Goal: Information Seeking & Learning: Learn about a topic

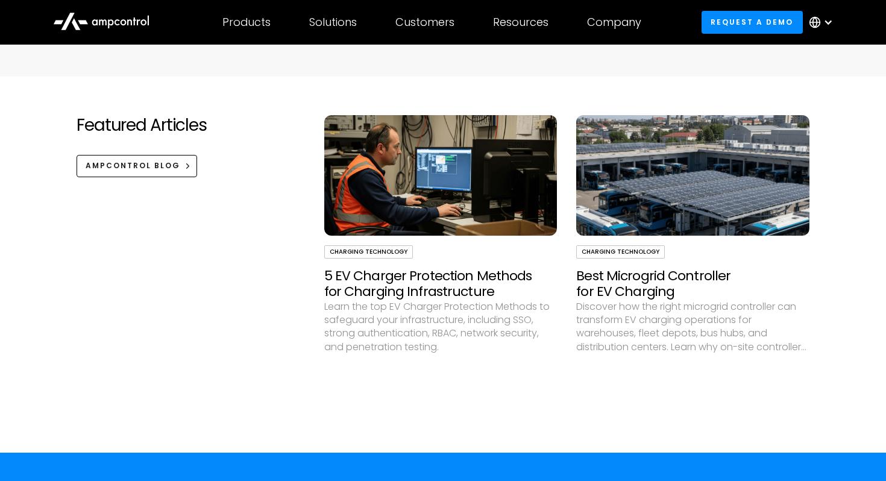
scroll to position [3458, 0]
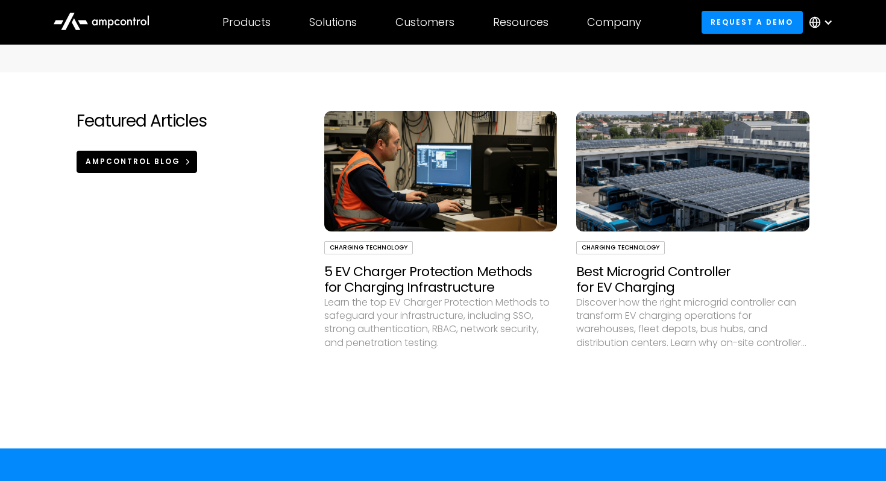
click at [146, 166] on div "Ampcontrol Blog" at bounding box center [133, 161] width 95 height 11
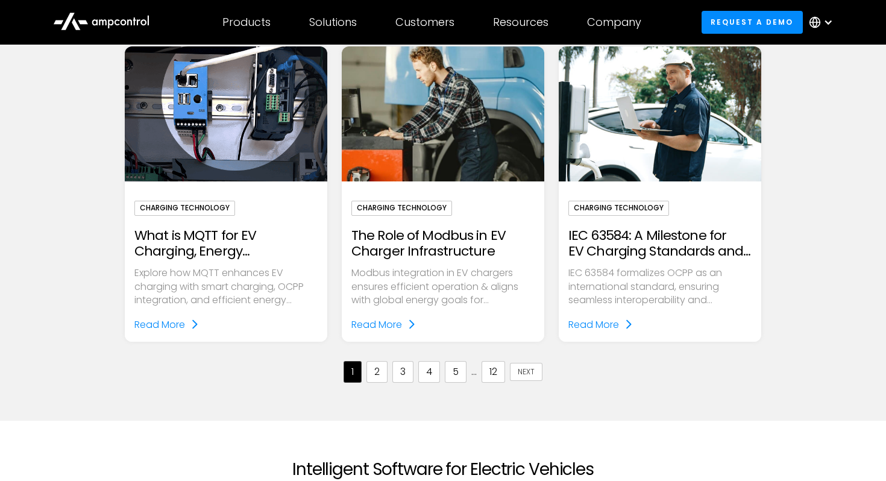
scroll to position [1247, 0]
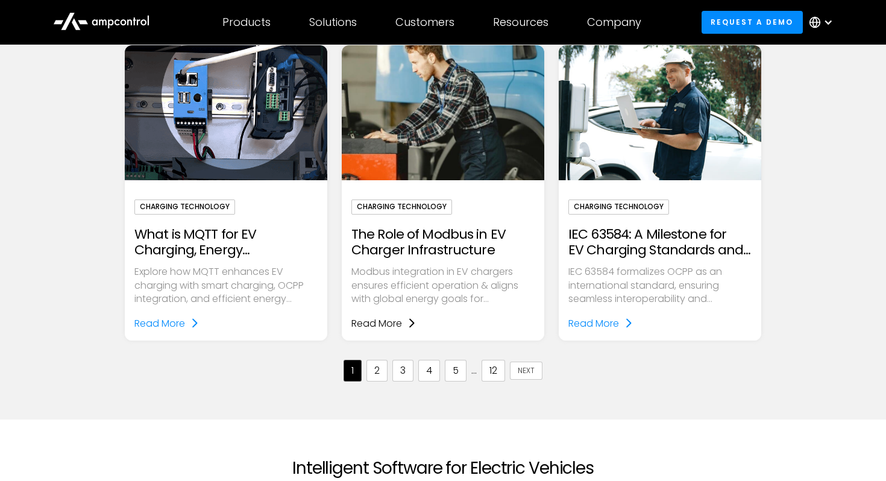
click at [394, 321] on div "Read More" at bounding box center [376, 324] width 51 height 16
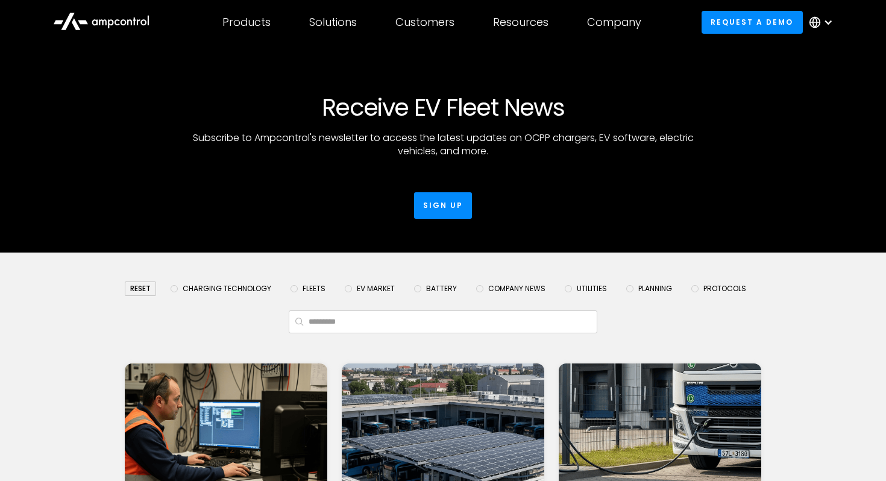
scroll to position [1247, 0]
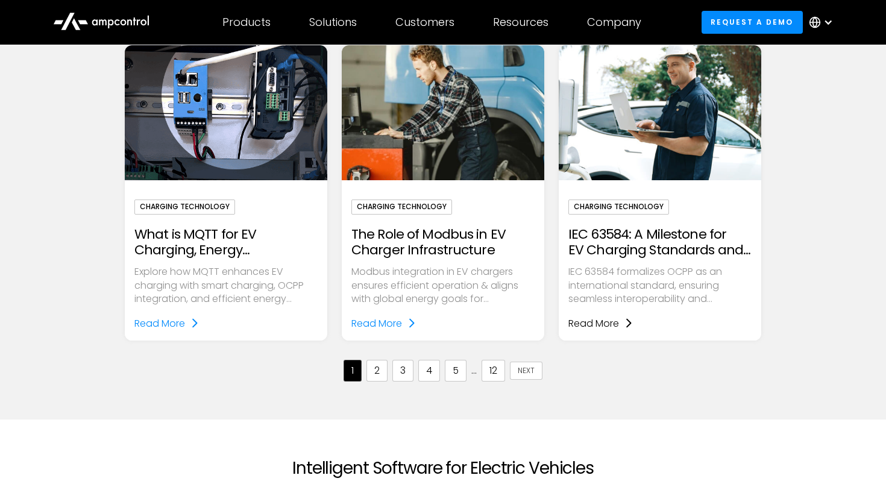
click at [592, 321] on div "Read More" at bounding box center [593, 324] width 51 height 16
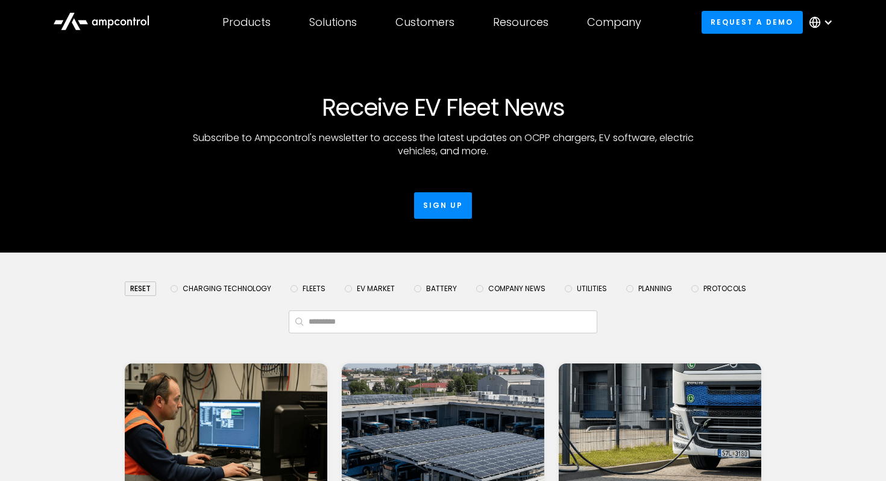
scroll to position [1247, 0]
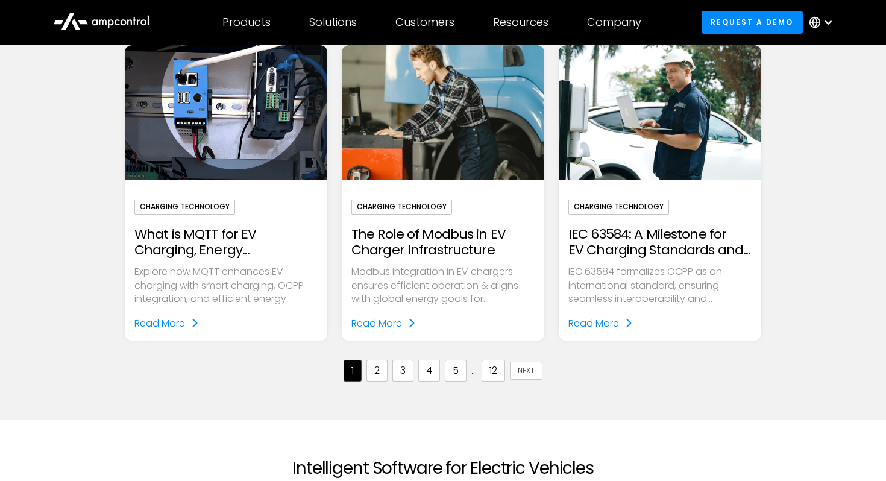
click at [381, 366] on link "2" at bounding box center [376, 371] width 21 height 22
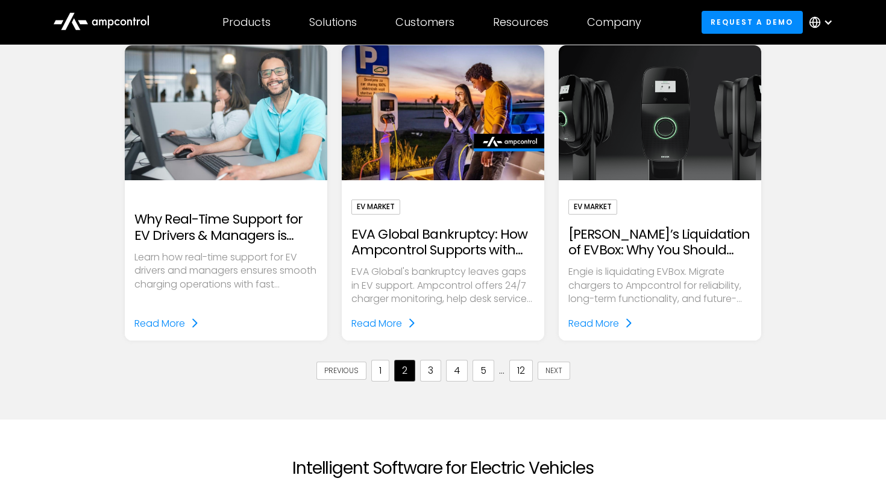
click at [428, 377] on link "3" at bounding box center [430, 371] width 21 height 22
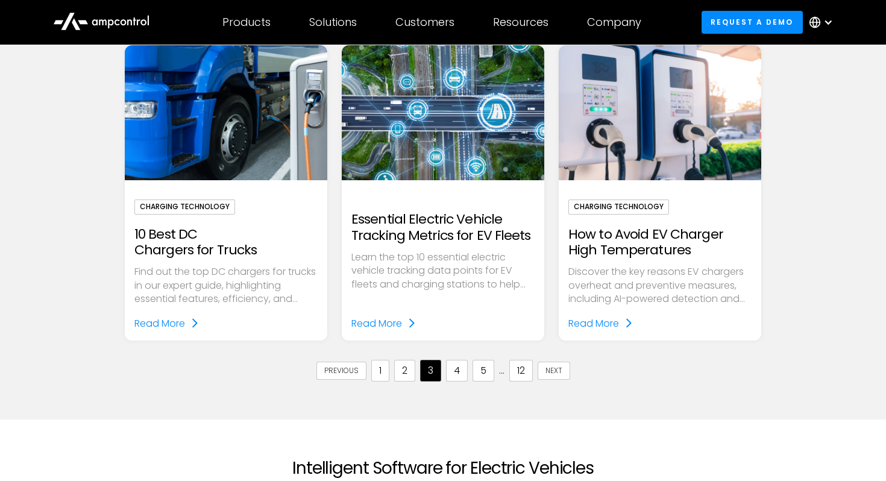
click at [456, 371] on link "4" at bounding box center [457, 371] width 22 height 22
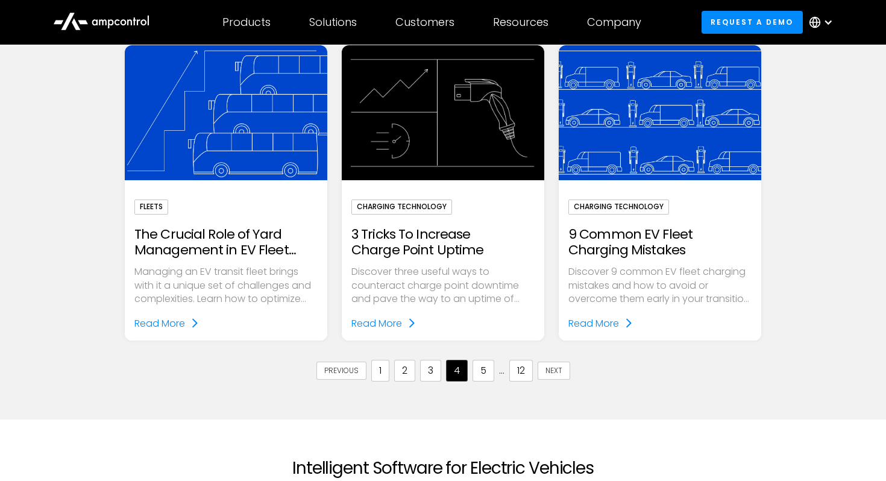
click at [614, 240] on h2 "9 Common EV Fleet Charging Mistakes" at bounding box center [659, 243] width 183 height 32
click at [601, 325] on div "Read More" at bounding box center [593, 324] width 51 height 16
